Goal: Transaction & Acquisition: Purchase product/service

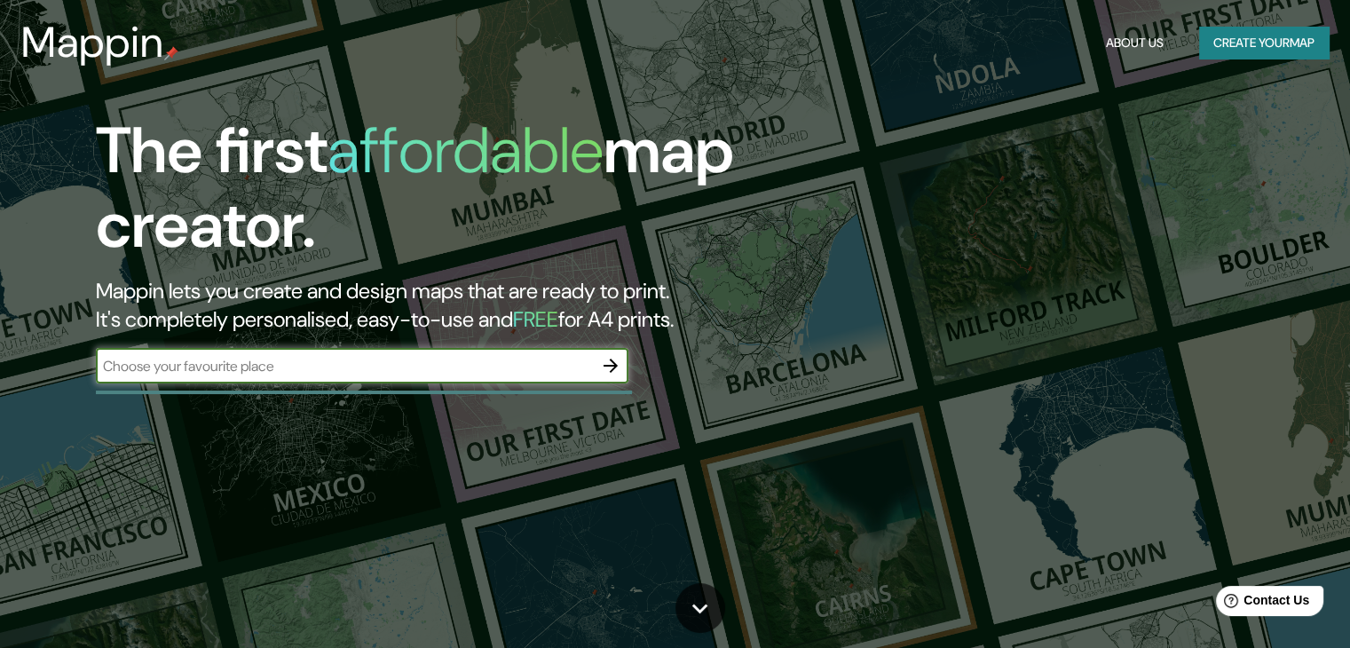
click at [217, 368] on input "text" at bounding box center [344, 366] width 497 height 20
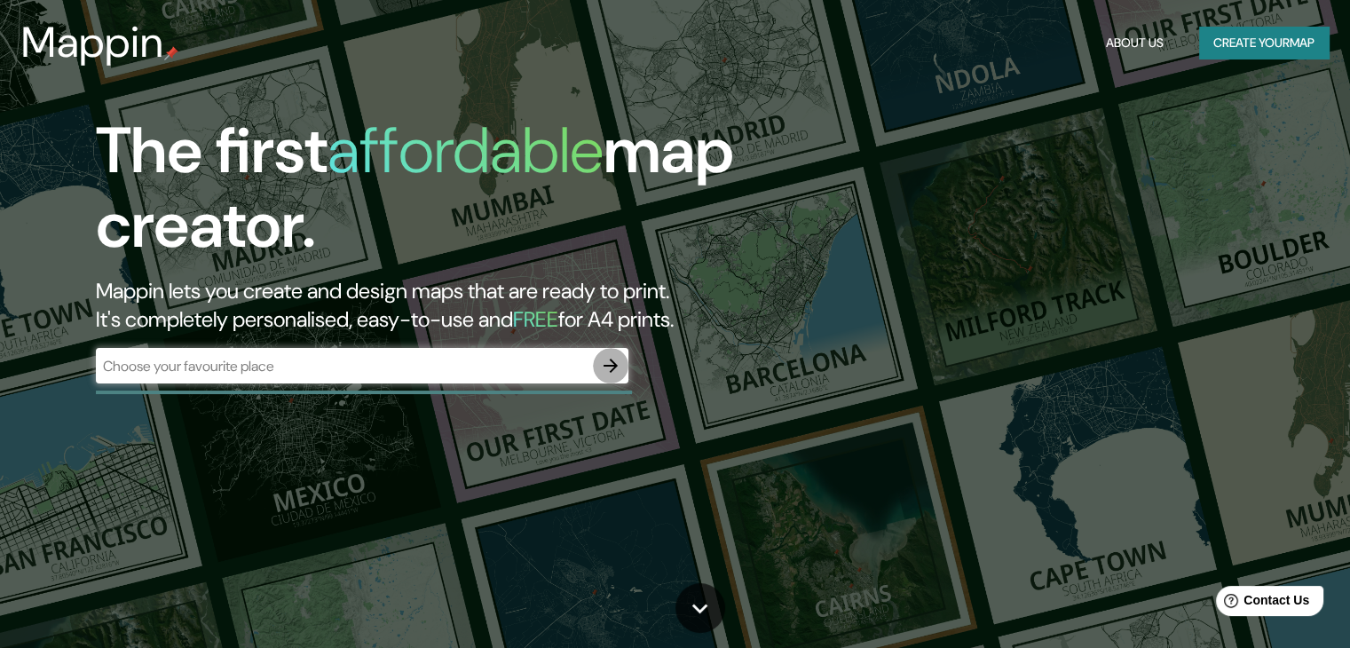
click at [610, 365] on icon "button" at bounding box center [610, 366] width 14 height 14
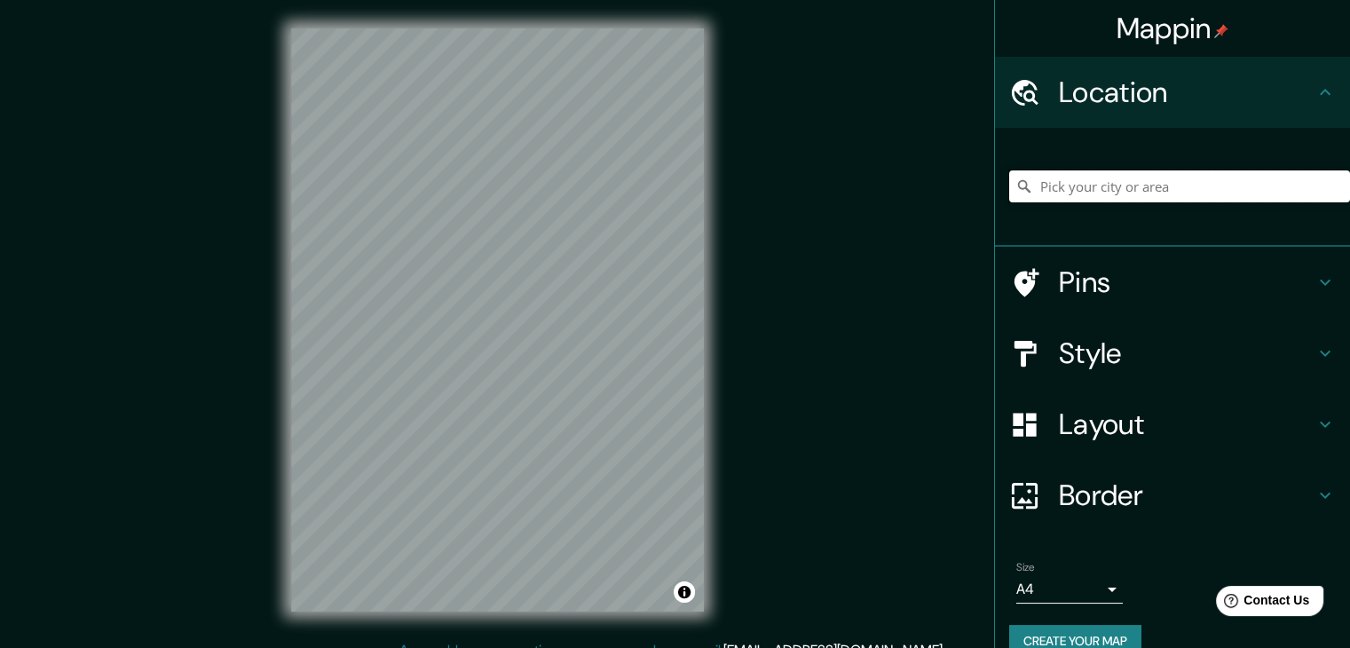
click at [1142, 185] on input "Pick your city or area" at bounding box center [1179, 186] width 341 height 32
click at [1107, 185] on input "Coacalco, [GEOGRAPHIC_DATA], [GEOGRAPHIC_DATA]" at bounding box center [1179, 186] width 341 height 32
click at [1098, 178] on input "[PERSON_NAME], [GEOGRAPHIC_DATA], [GEOGRAPHIC_DATA]" at bounding box center [1179, 186] width 341 height 32
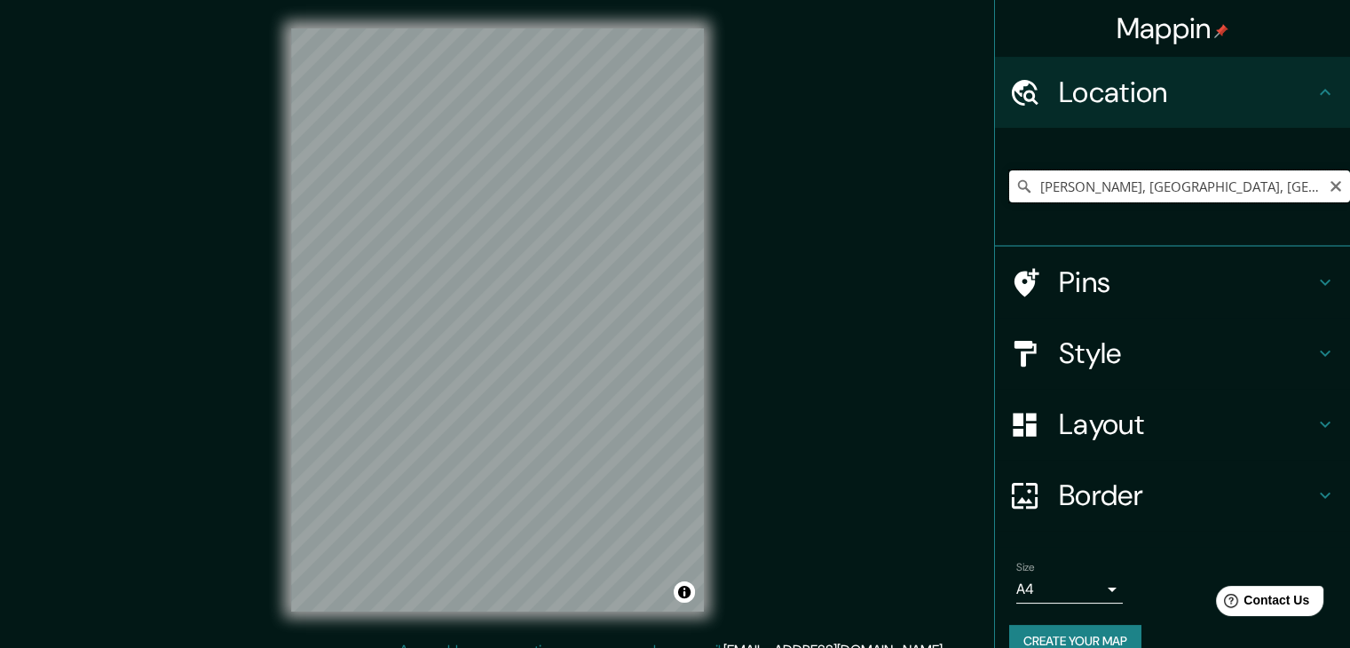
click at [1098, 178] on input "[PERSON_NAME], [GEOGRAPHIC_DATA], [GEOGRAPHIC_DATA]" at bounding box center [1179, 186] width 341 height 32
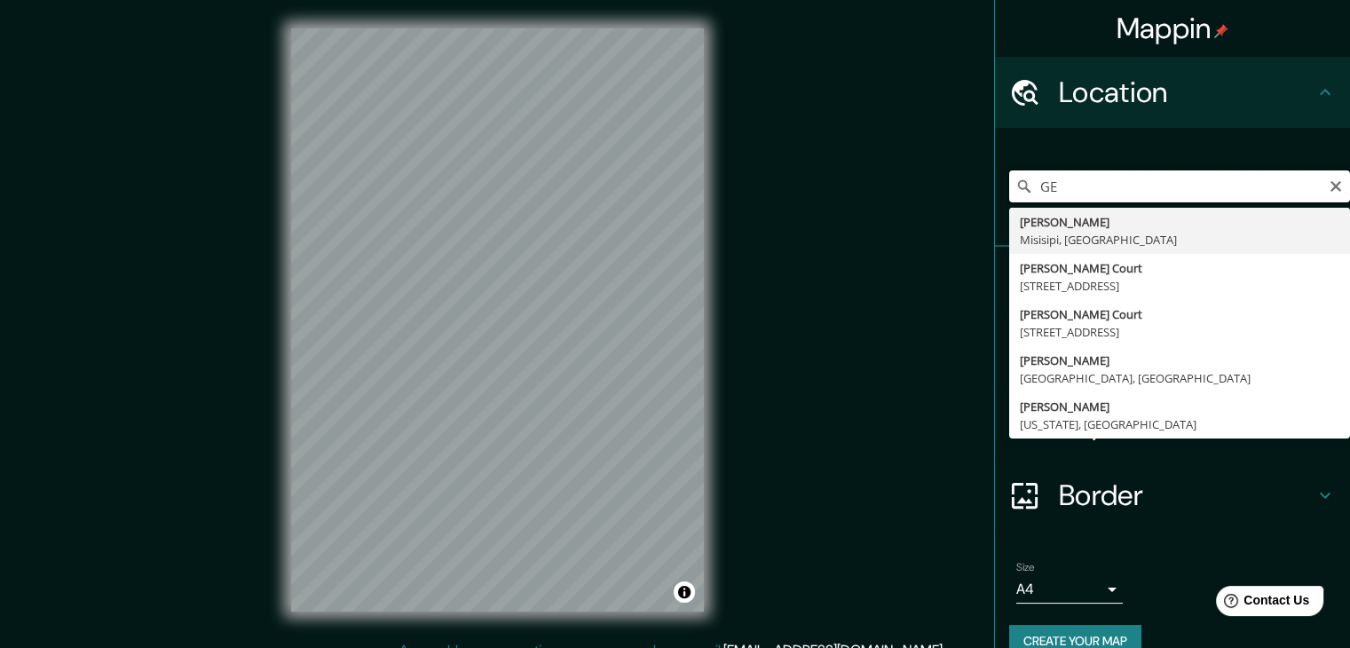
type input "G"
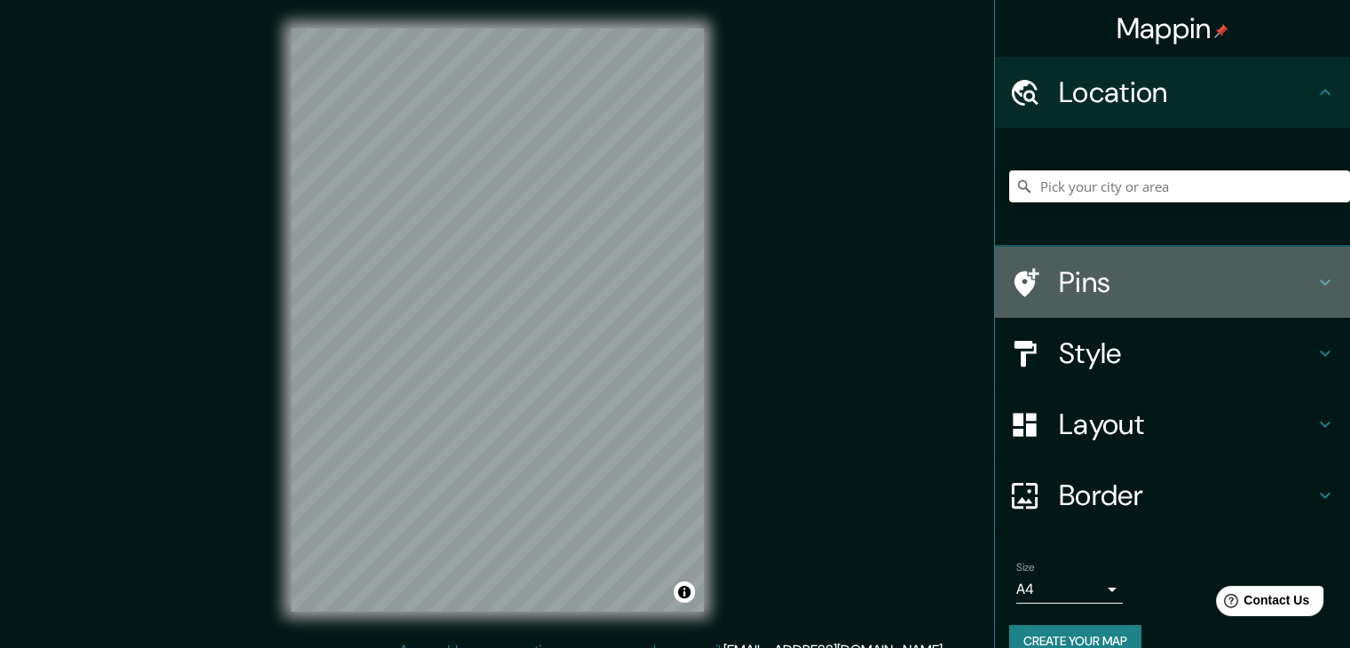
click at [1115, 283] on h4 "Pins" at bounding box center [1187, 281] width 256 height 35
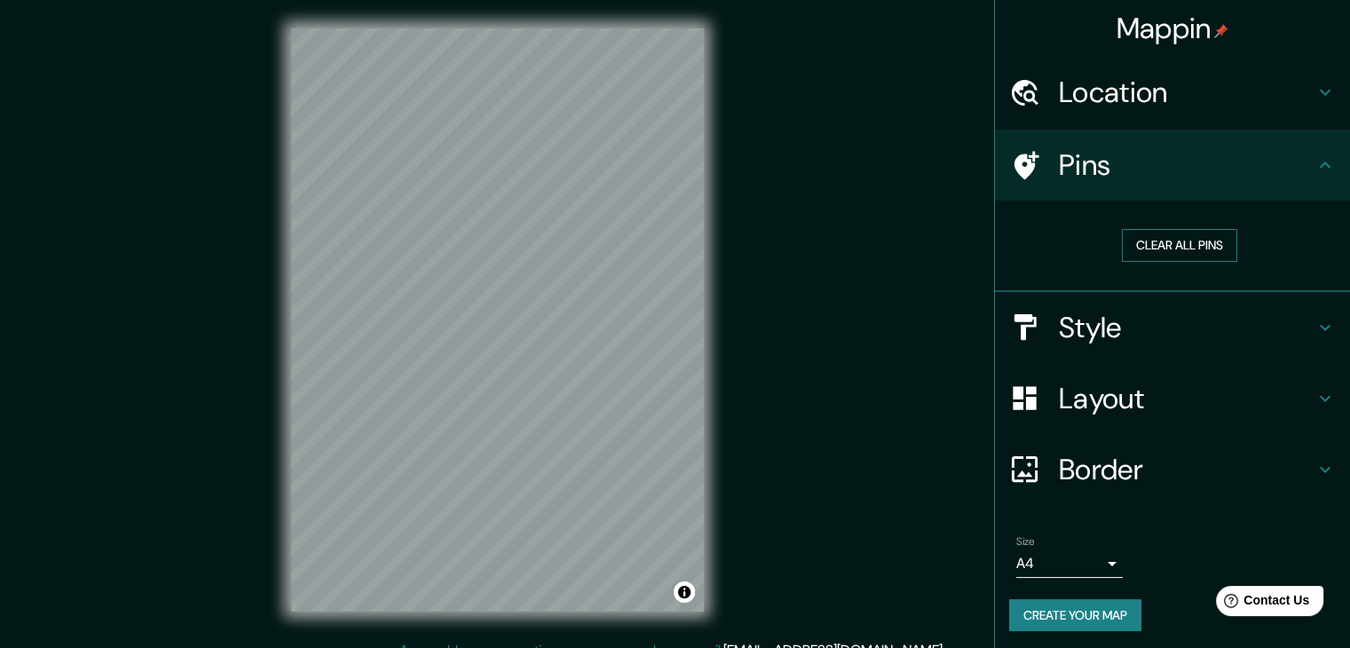
click at [1181, 245] on button "Clear all pins" at bounding box center [1179, 245] width 115 height 33
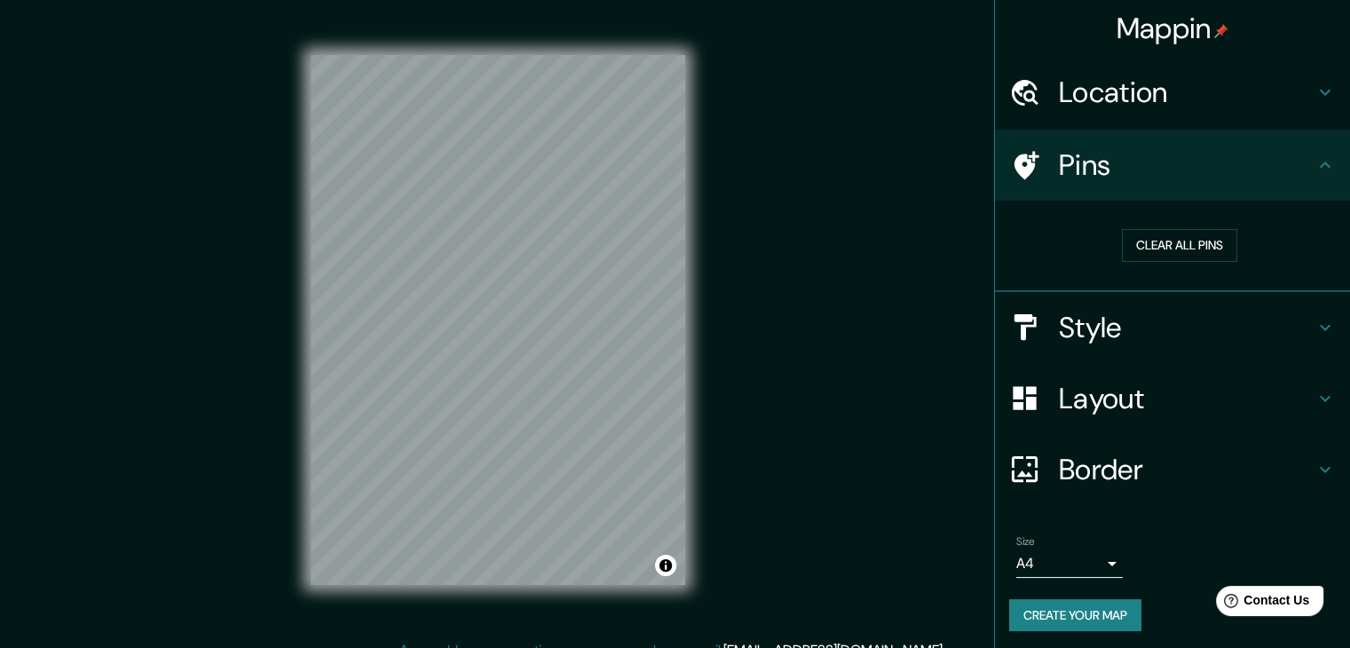
click at [825, 480] on div "Mappin Location Pins Clear all pins Style Layout Border Choose a border. Hint :…" at bounding box center [675, 334] width 1350 height 668
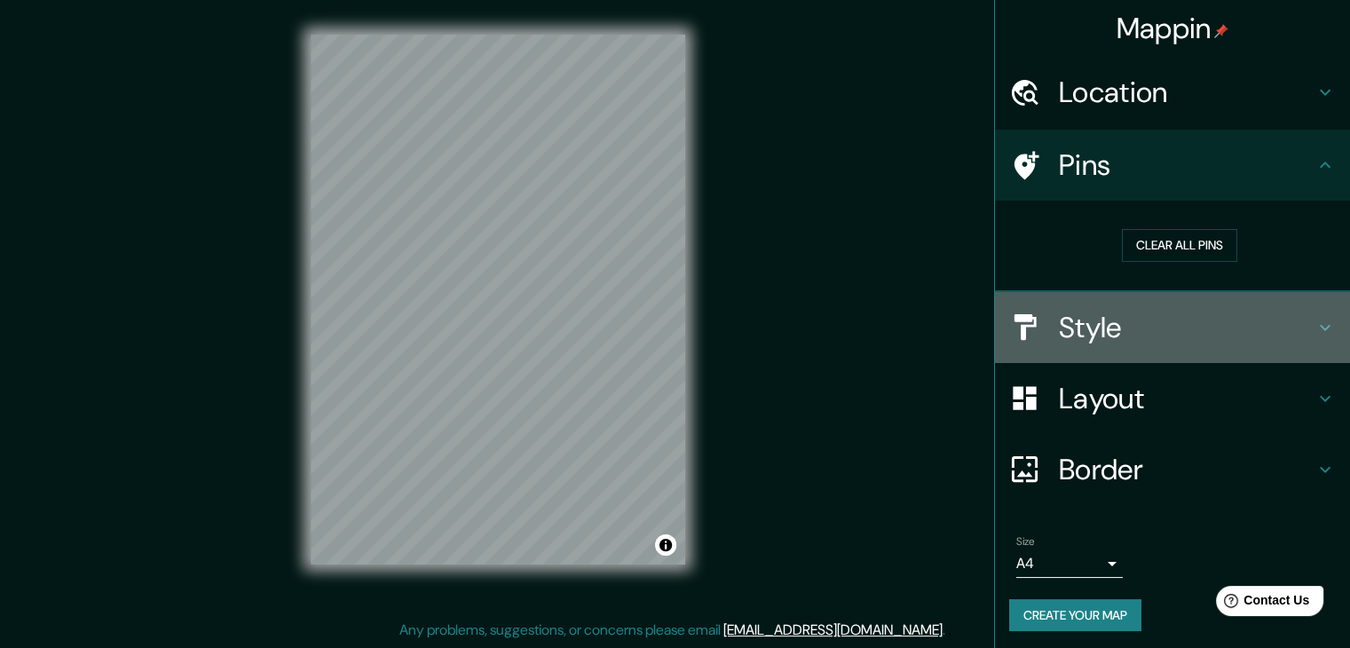
click at [1114, 338] on h4 "Style" at bounding box center [1187, 327] width 256 height 35
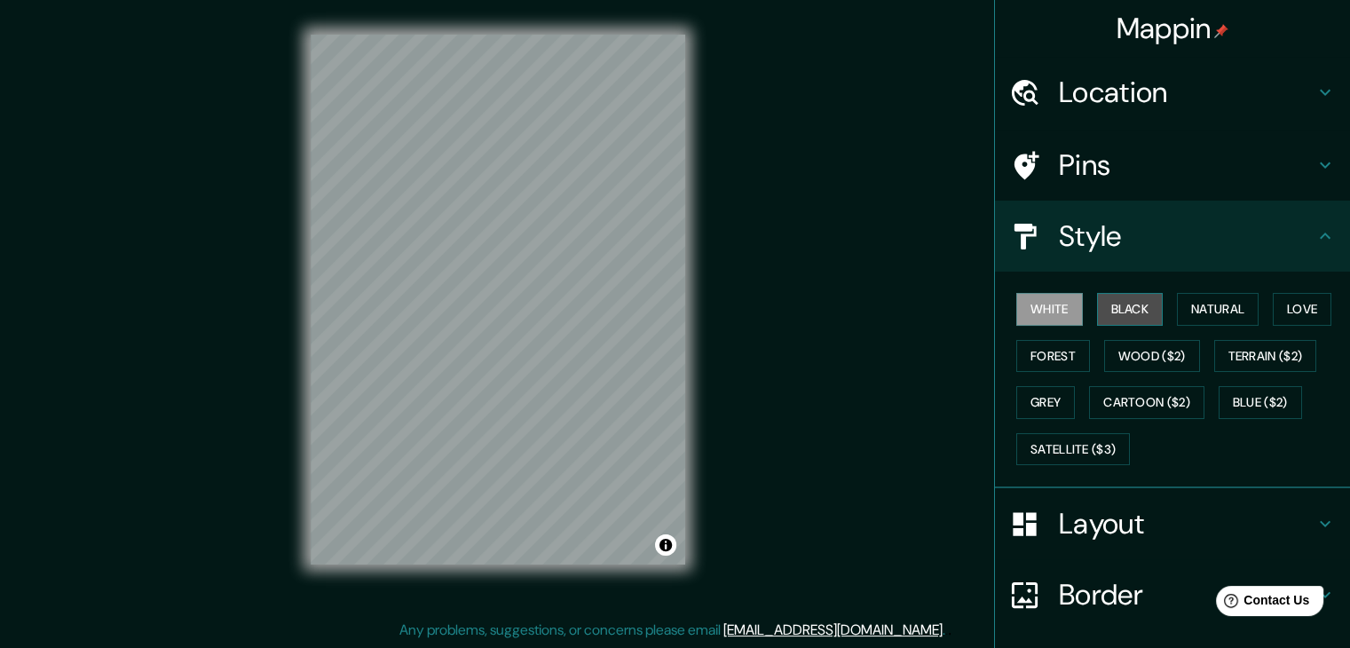
click at [1104, 304] on button "Black" at bounding box center [1130, 309] width 67 height 33
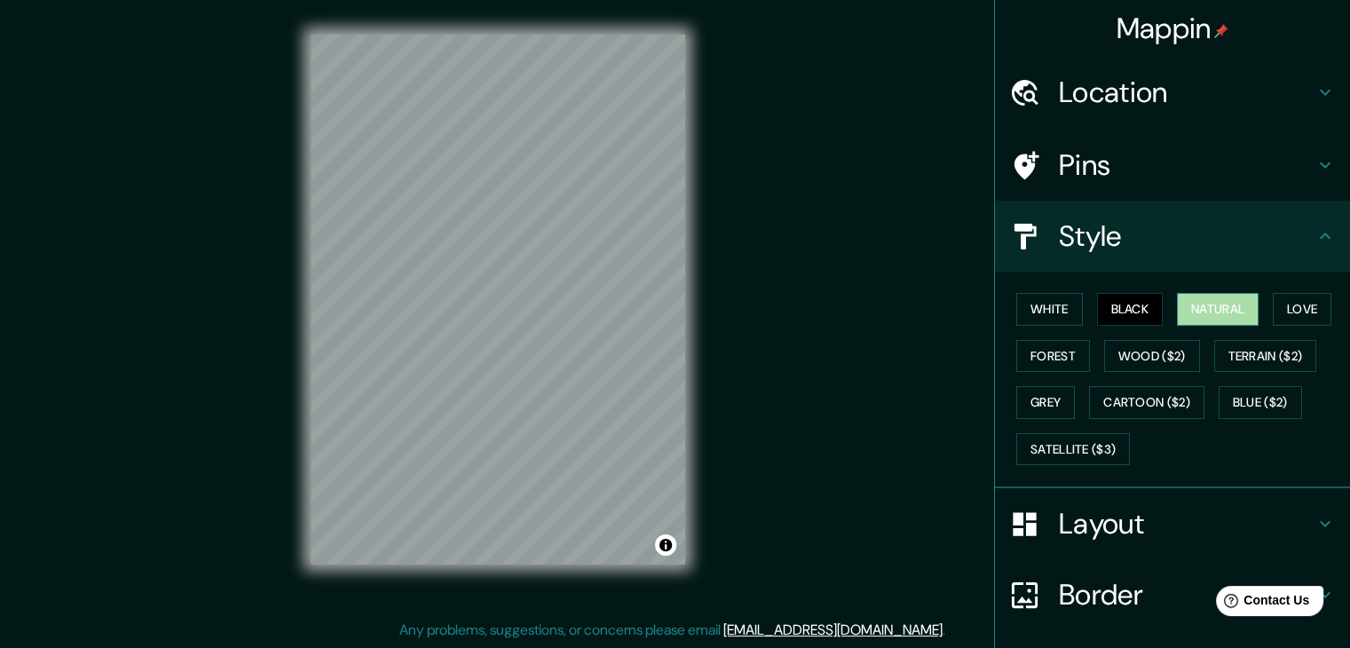
click at [1195, 313] on button "Natural" at bounding box center [1218, 309] width 82 height 33
click at [1285, 317] on button "Love" at bounding box center [1302, 309] width 59 height 33
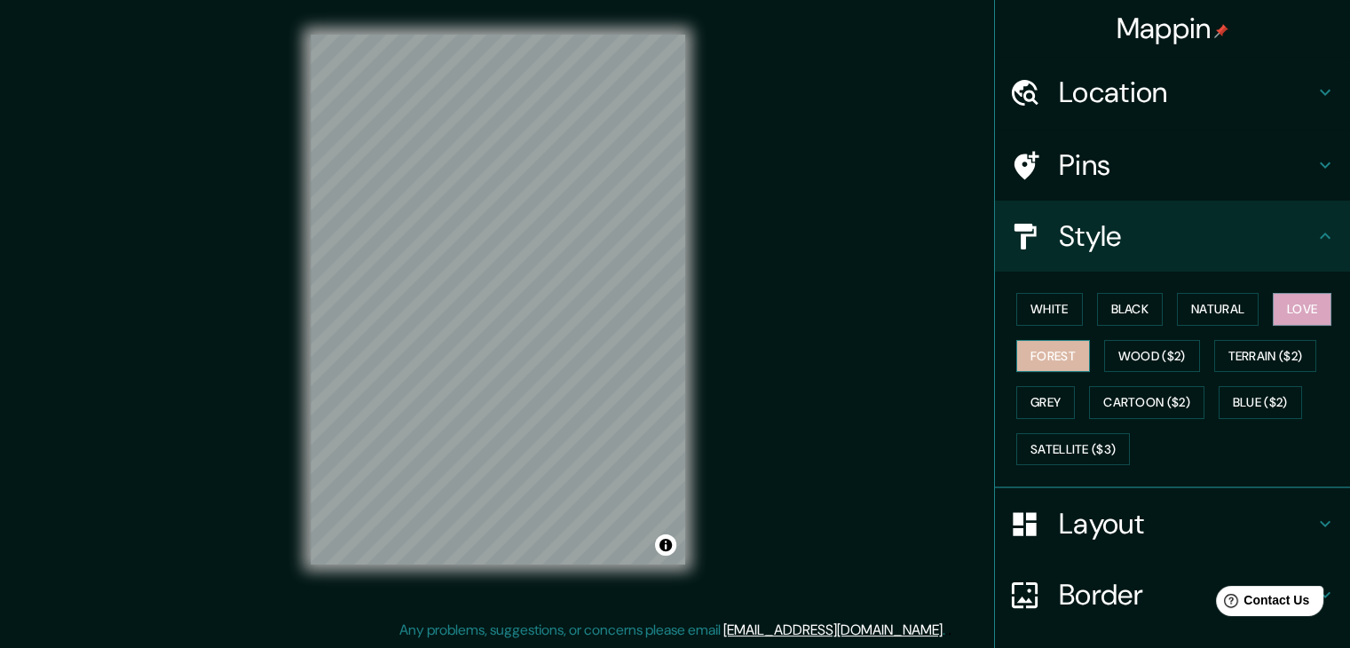
click at [1037, 358] on button "Forest" at bounding box center [1053, 356] width 74 height 33
click at [1146, 345] on button "Wood ($2)" at bounding box center [1152, 356] width 96 height 33
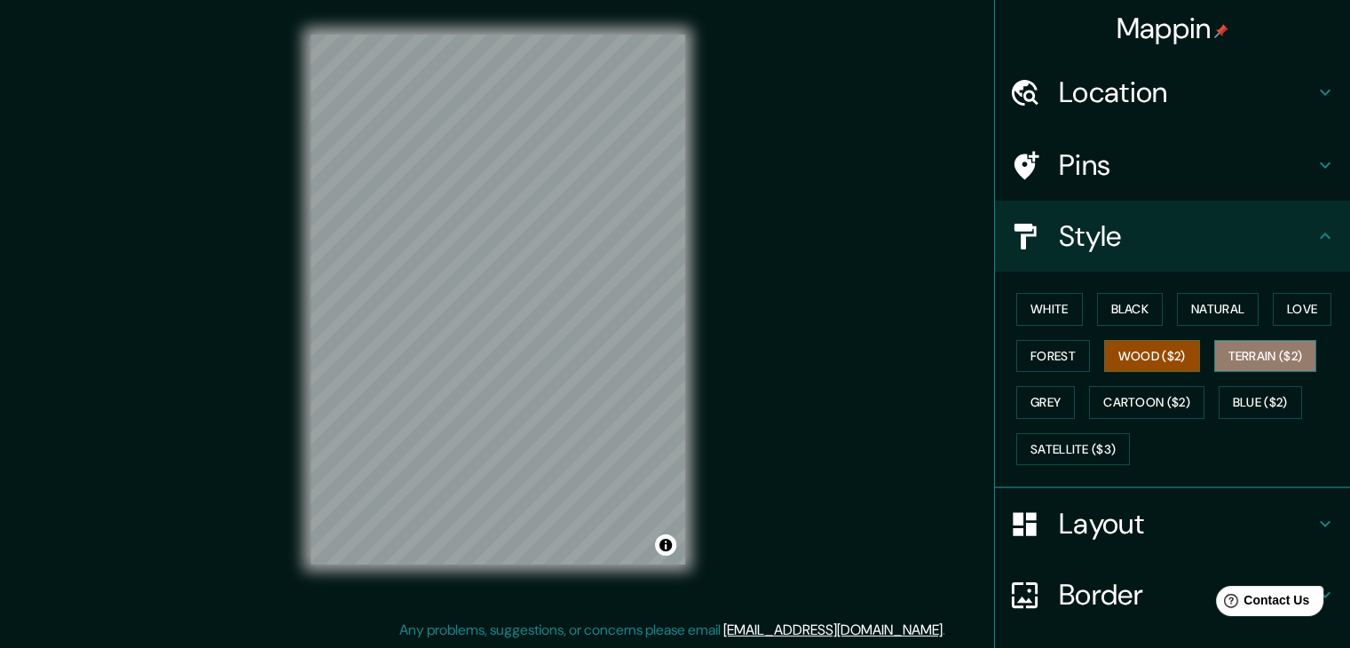
click at [1265, 363] on button "Terrain ($2)" at bounding box center [1265, 356] width 103 height 33
click at [1051, 406] on button "Grey" at bounding box center [1045, 402] width 59 height 33
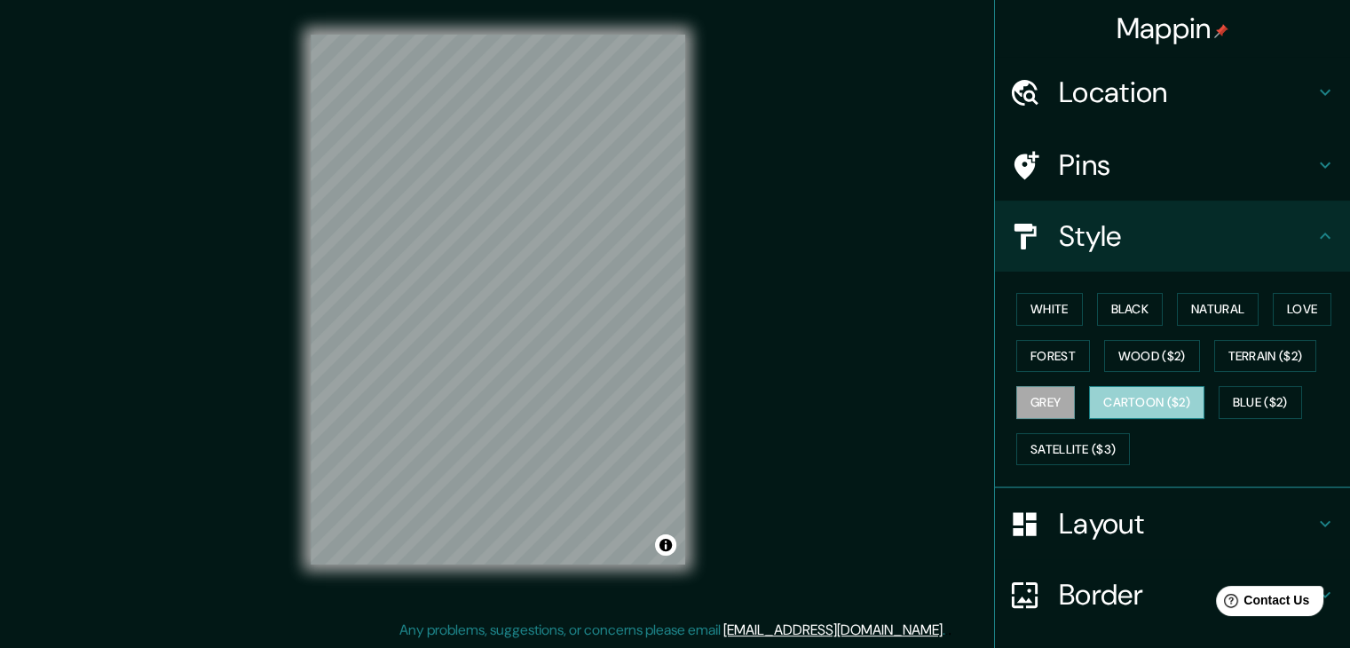
click at [1111, 406] on button "Cartoon ($2)" at bounding box center [1146, 402] width 115 height 33
click at [1229, 402] on button "Blue ($2)" at bounding box center [1259, 402] width 83 height 33
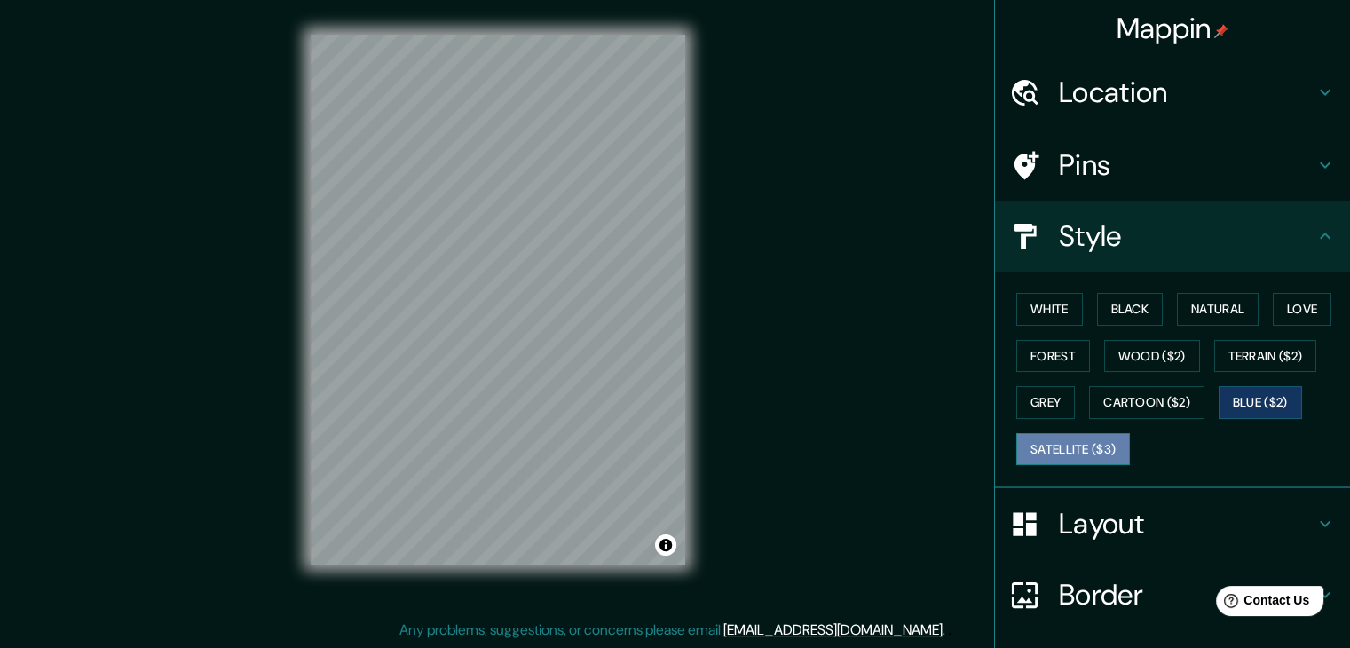
click at [1069, 450] on button "Satellite ($3)" at bounding box center [1073, 449] width 114 height 33
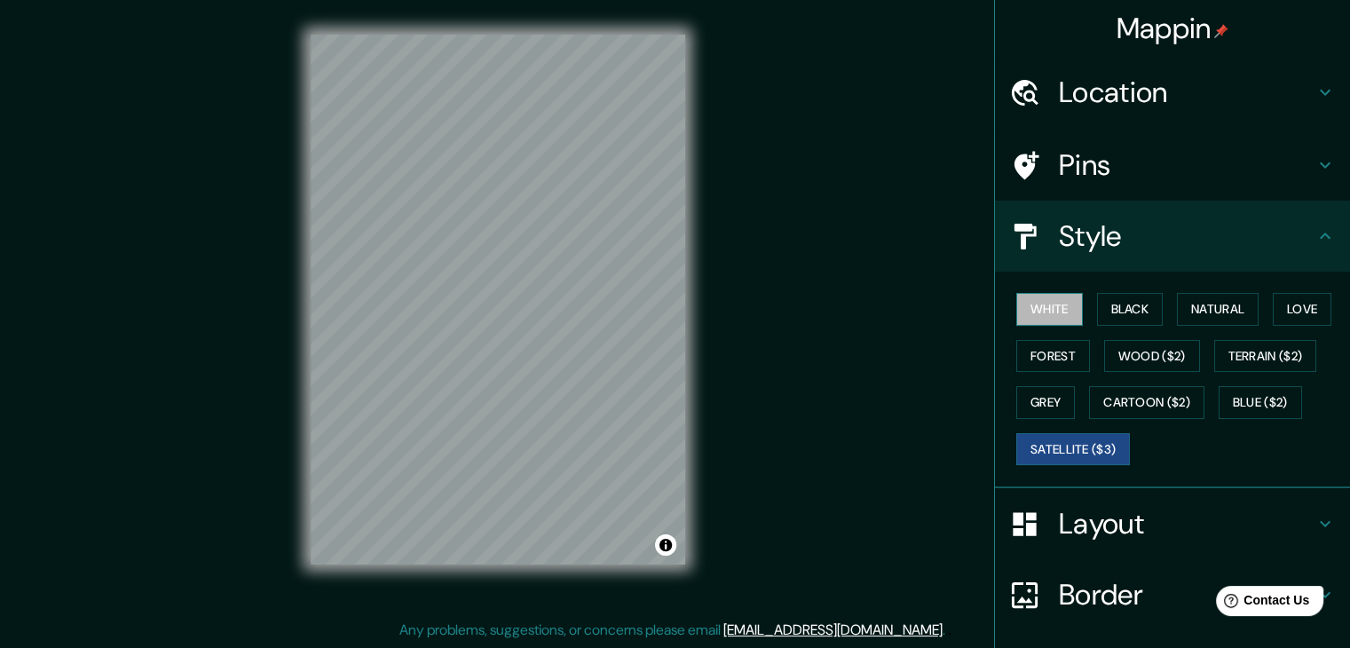
click at [1033, 303] on button "White" at bounding box center [1049, 309] width 67 height 33
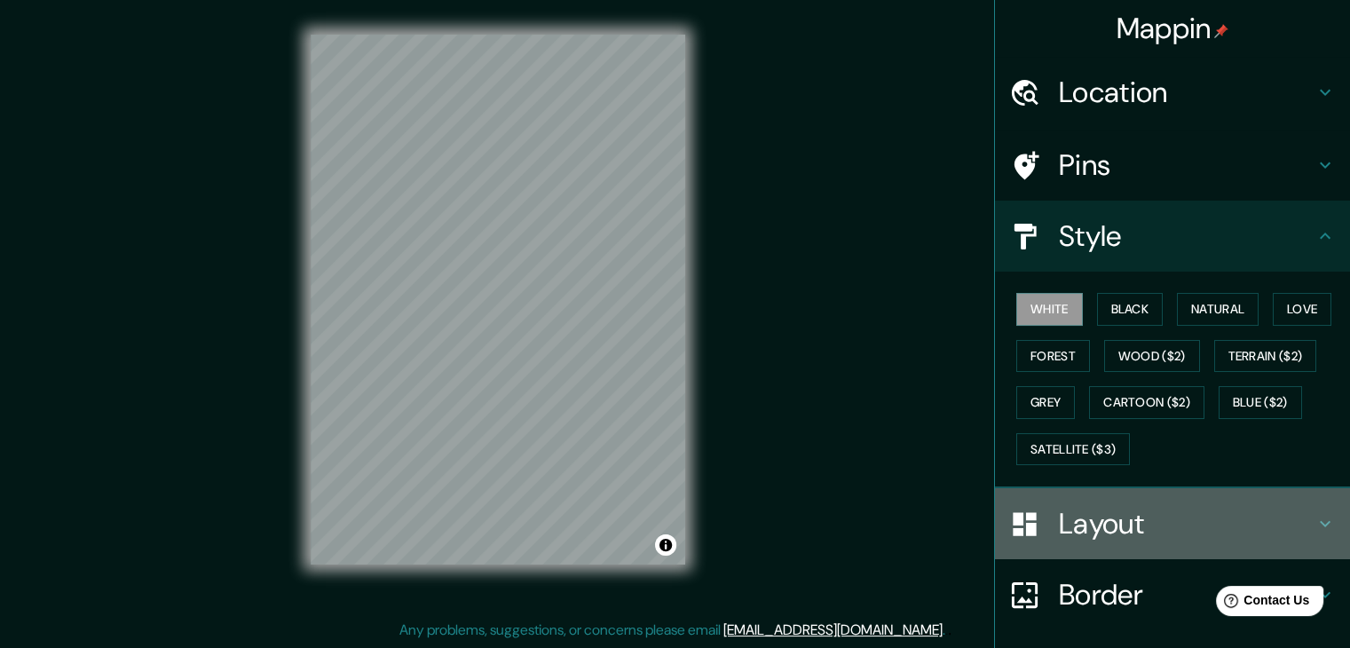
click at [1091, 523] on h4 "Layout" at bounding box center [1187, 523] width 256 height 35
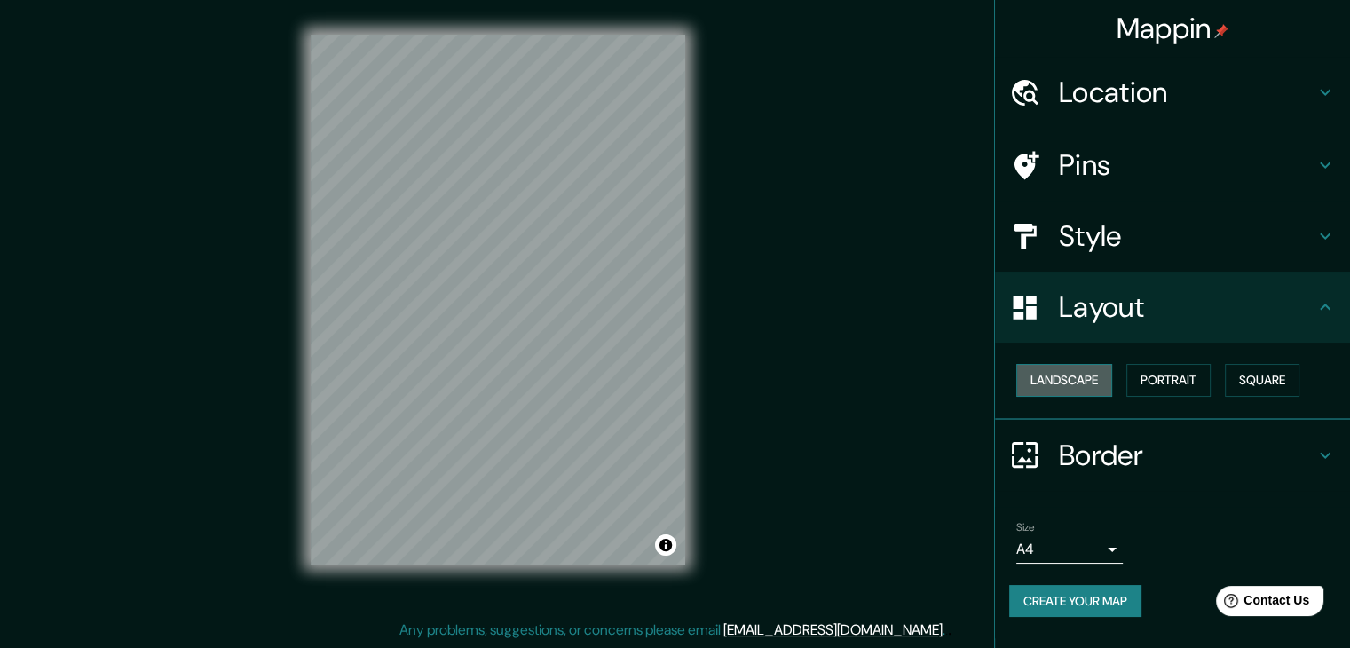
click at [1084, 377] on button "Landscape" at bounding box center [1064, 380] width 96 height 33
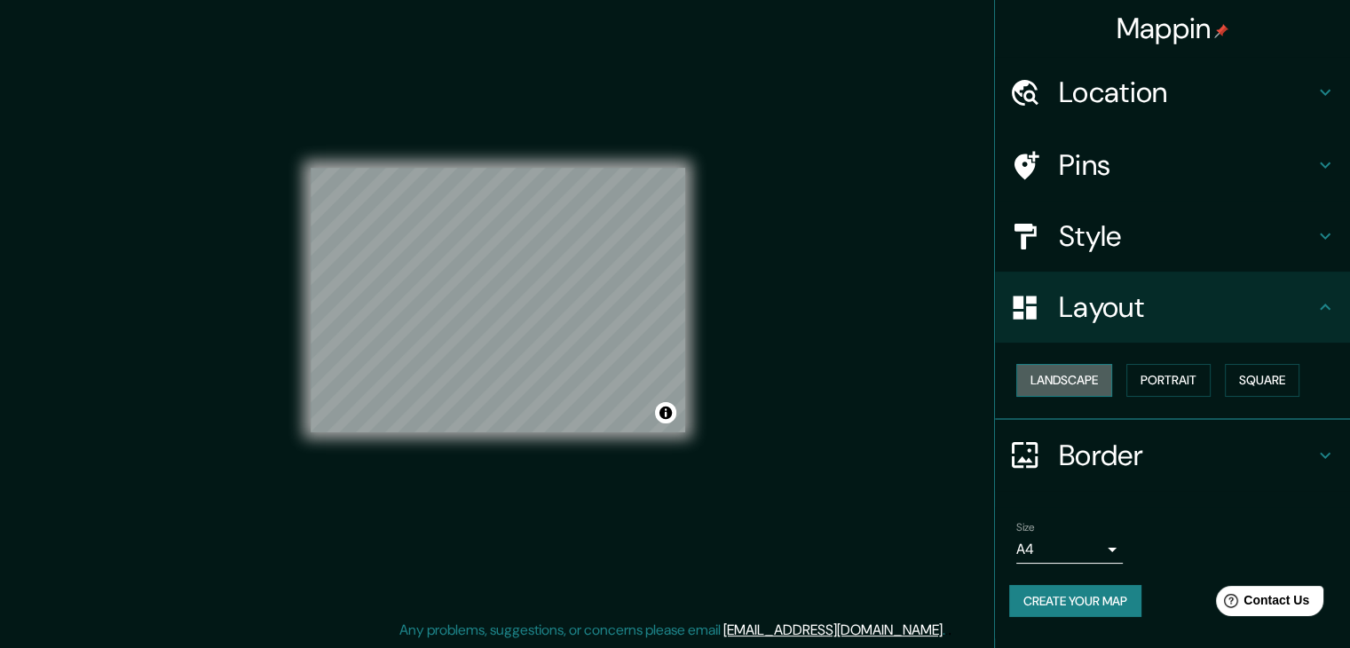
click at [1084, 377] on button "Landscape" at bounding box center [1064, 380] width 96 height 33
click at [1159, 371] on button "Portrait" at bounding box center [1168, 380] width 84 height 33
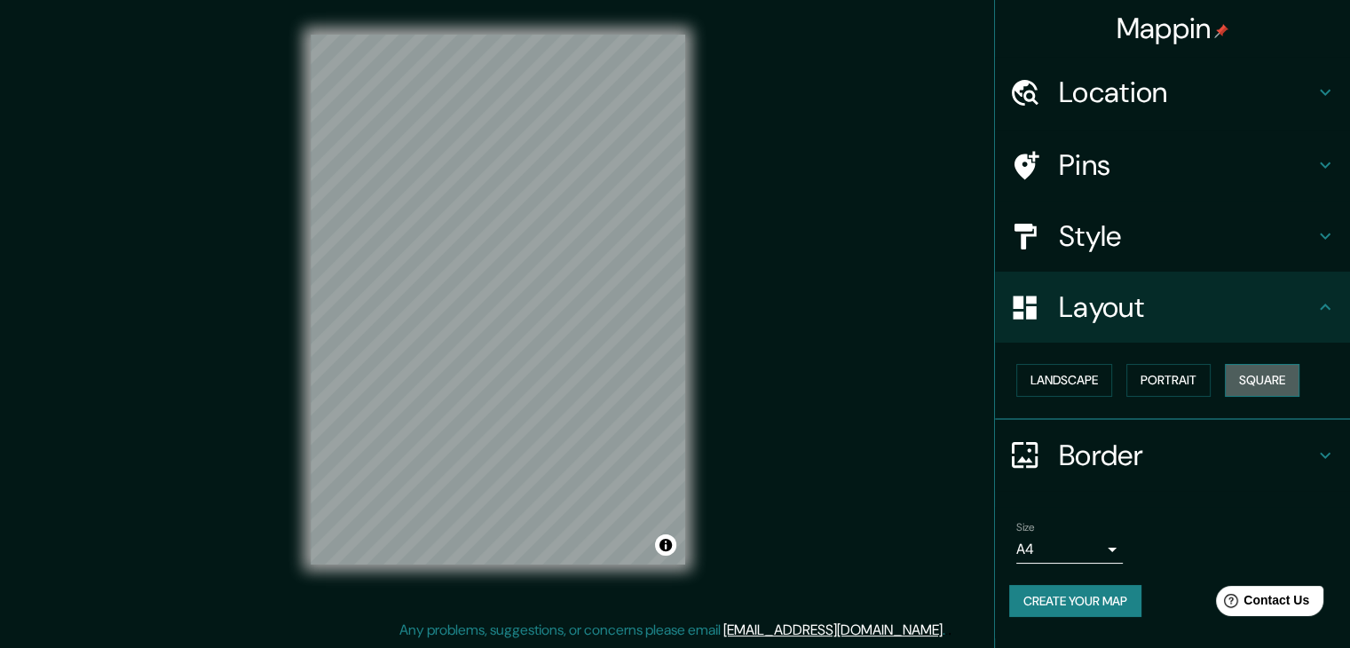
click at [1260, 377] on button "Square" at bounding box center [1262, 380] width 75 height 33
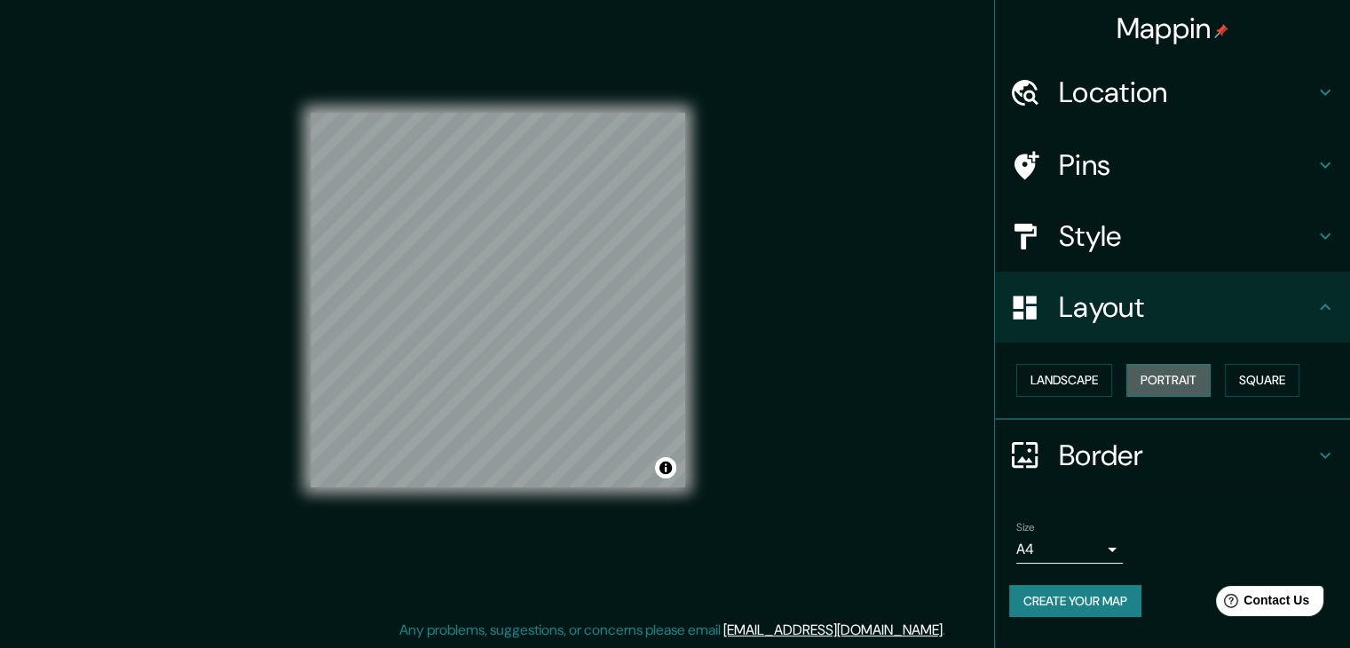
click at [1189, 377] on button "Portrait" at bounding box center [1168, 380] width 84 height 33
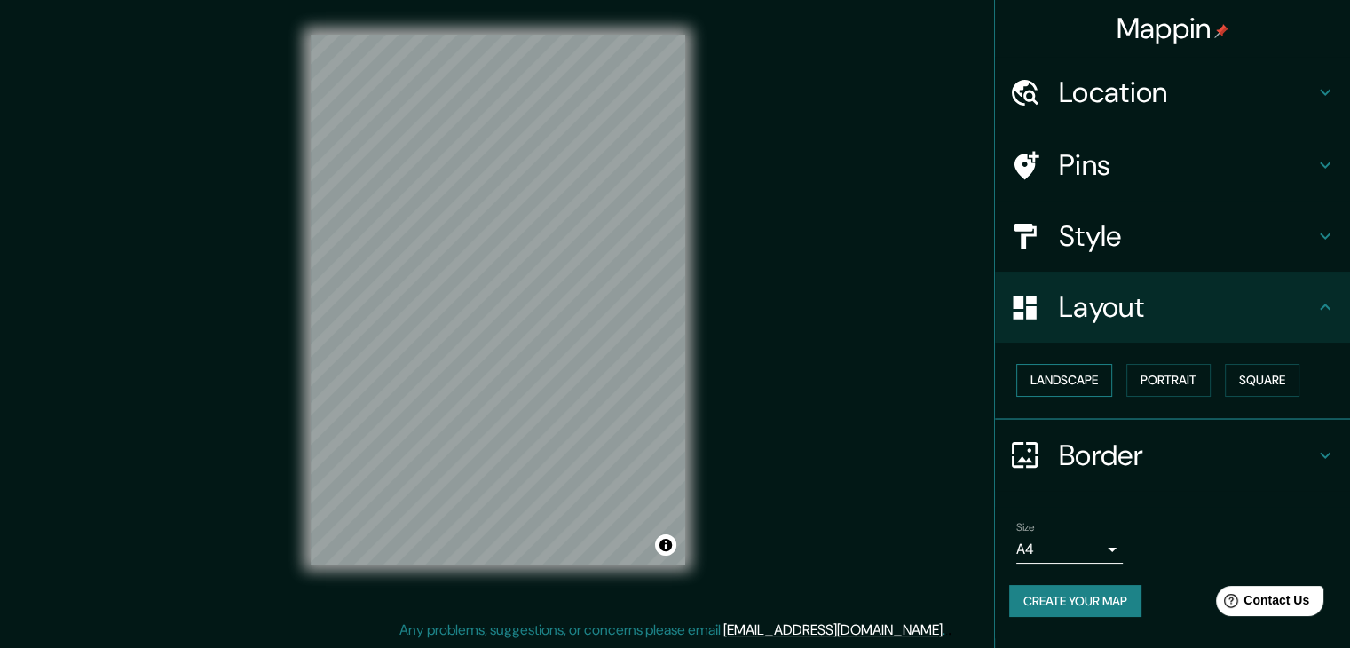
click at [1074, 384] on button "Landscape" at bounding box center [1064, 380] width 96 height 33
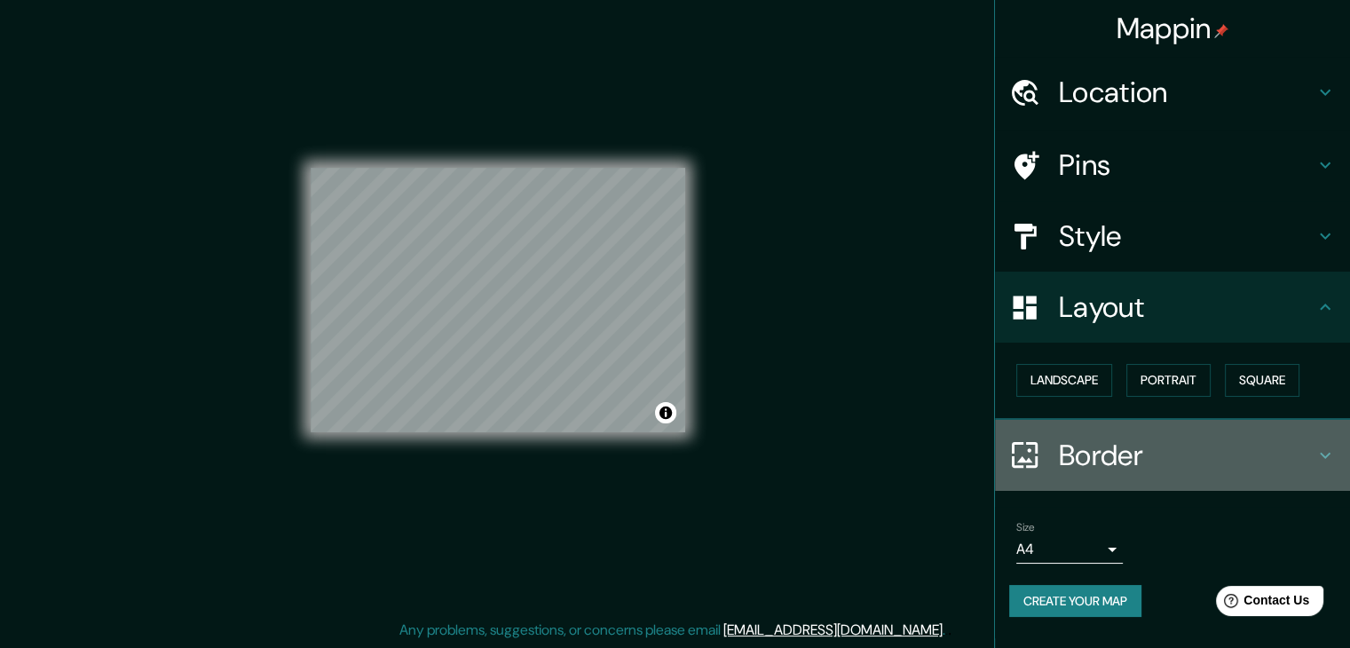
click at [1087, 463] on h4 "Border" at bounding box center [1187, 454] width 256 height 35
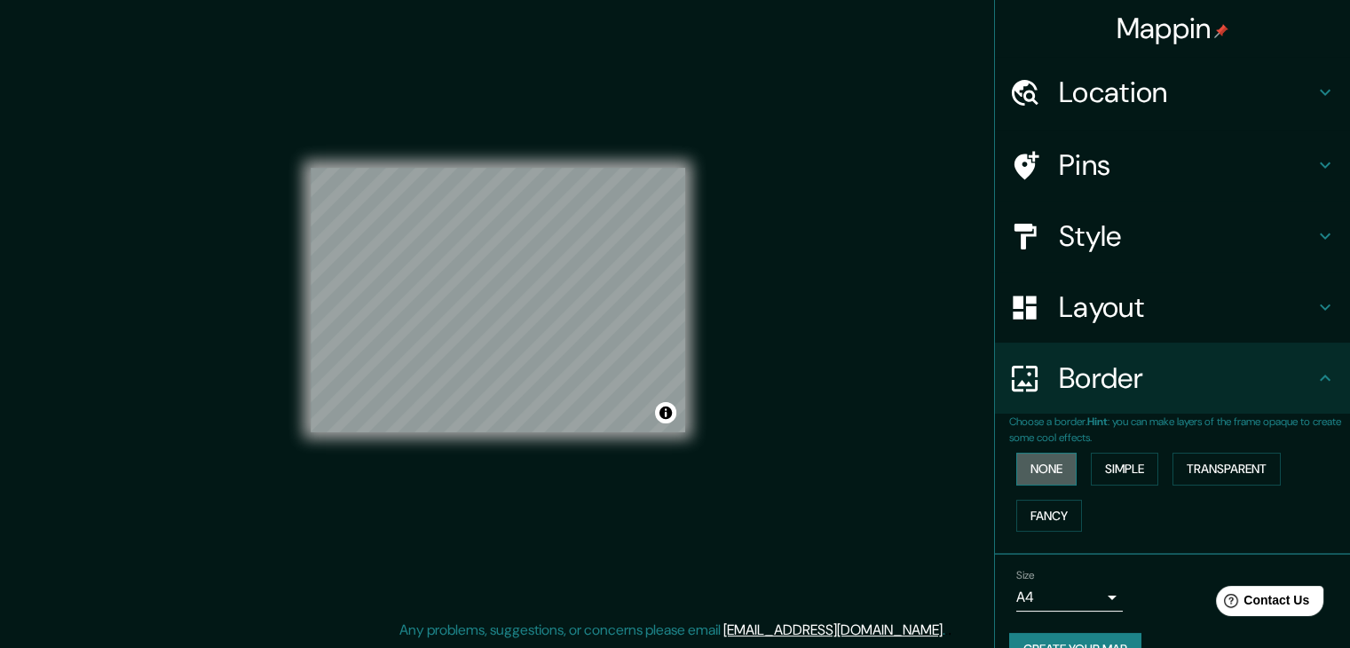
click at [1031, 475] on button "None" at bounding box center [1046, 469] width 60 height 33
click at [1104, 473] on button "Simple" at bounding box center [1124, 469] width 67 height 33
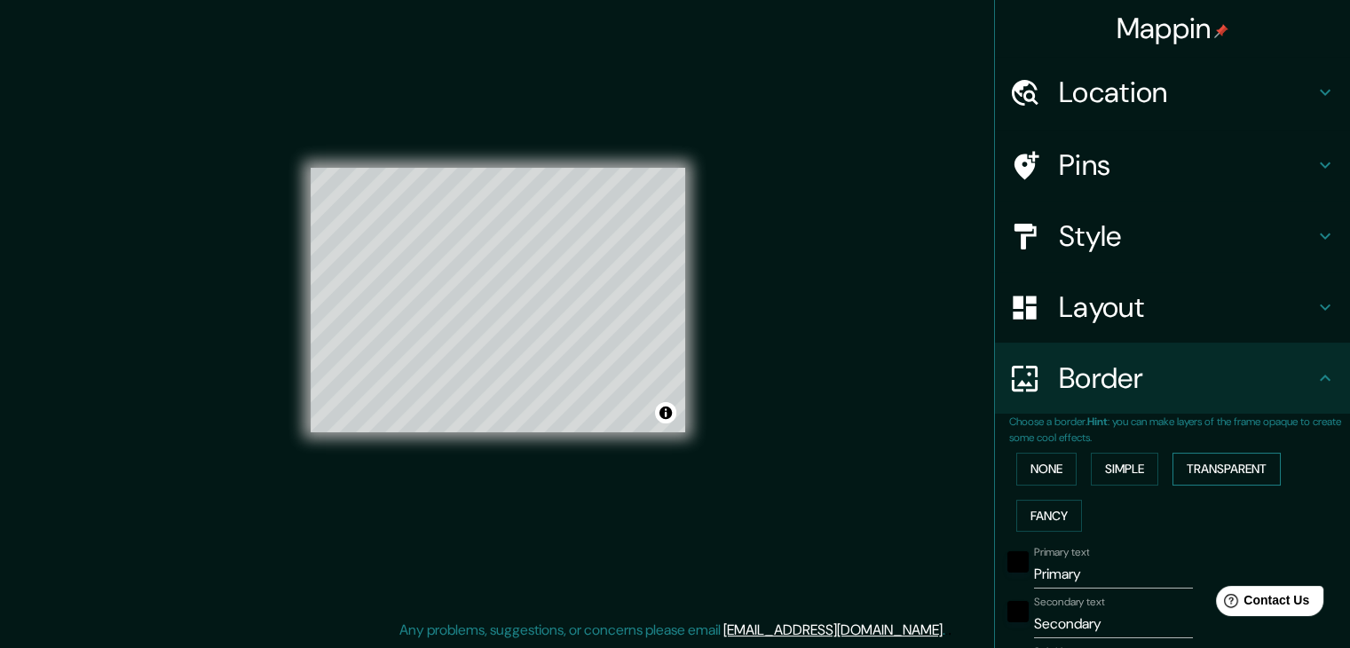
click at [1204, 470] on button "Transparent" at bounding box center [1226, 469] width 108 height 33
click at [1031, 515] on button "Fancy" at bounding box center [1049, 516] width 66 height 33
click at [1042, 91] on div at bounding box center [1034, 92] width 50 height 31
type input "169"
type input "34"
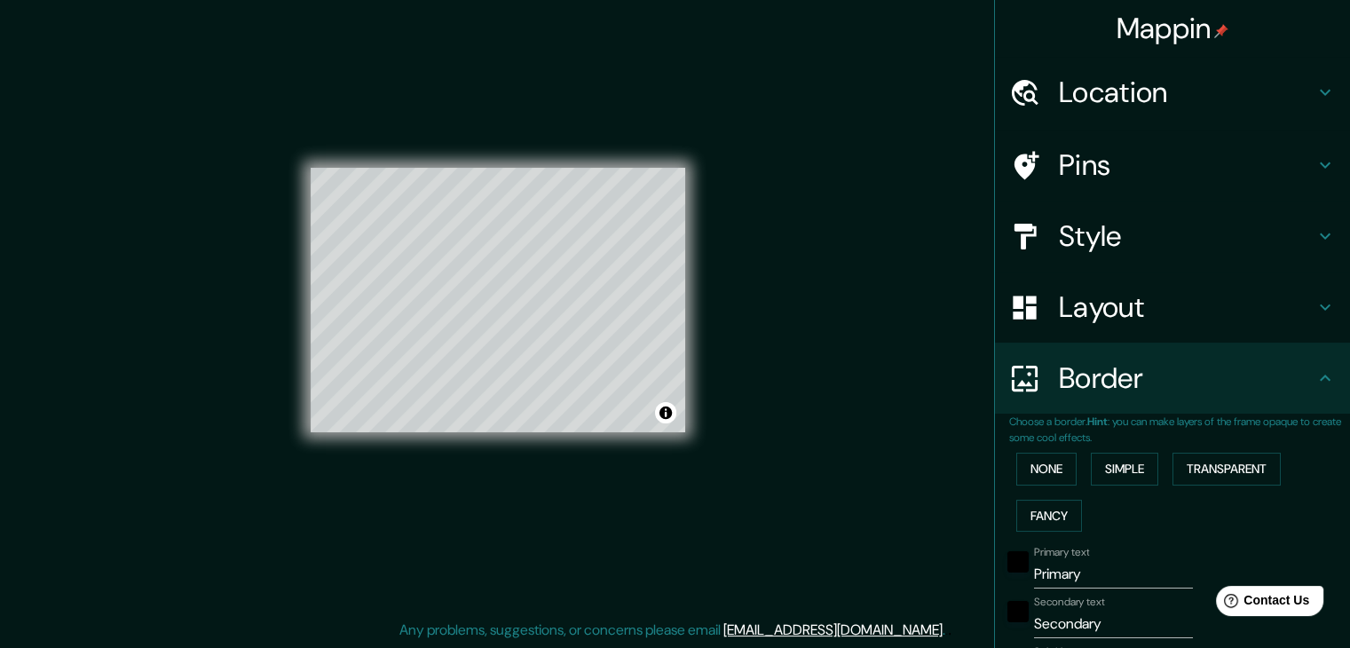
type input "34"
type input "17"
